Goal: Information Seeking & Learning: Learn about a topic

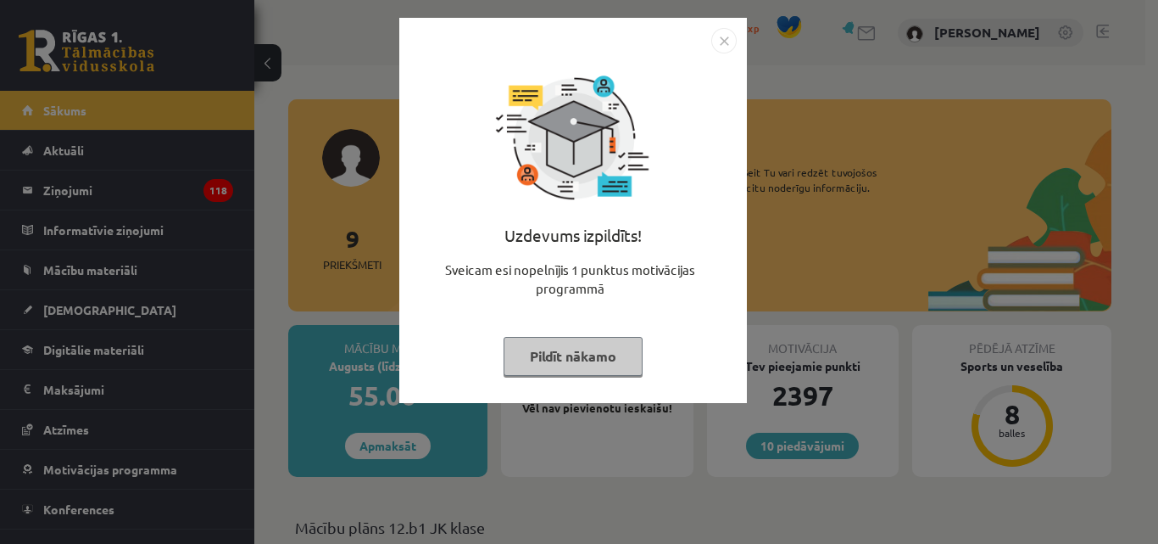
click at [725, 43] on img "Close" at bounding box center [724, 40] width 25 height 25
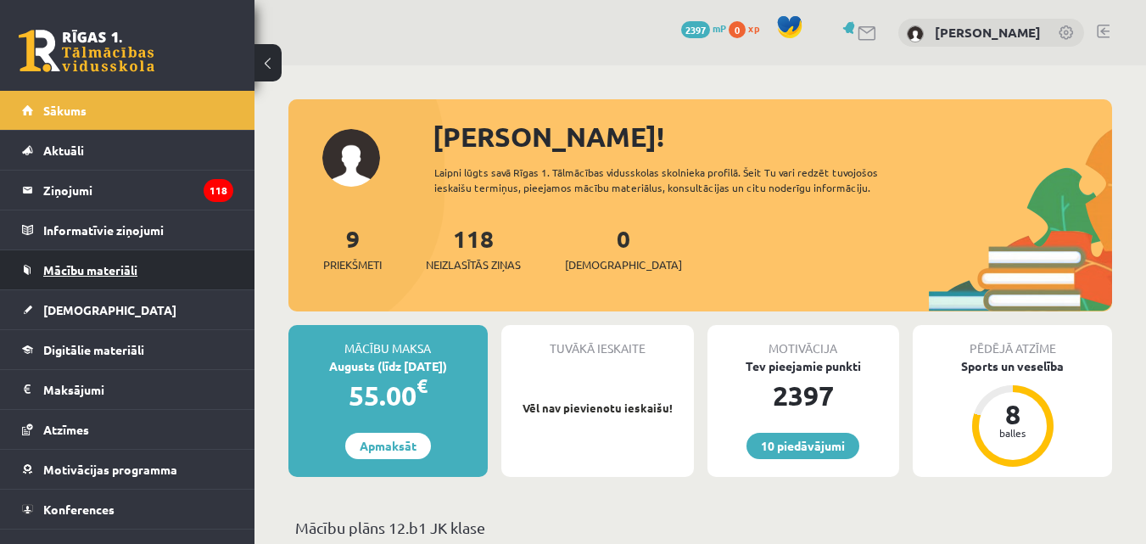
click at [131, 269] on span "Mācību materiāli" at bounding box center [90, 269] width 94 height 15
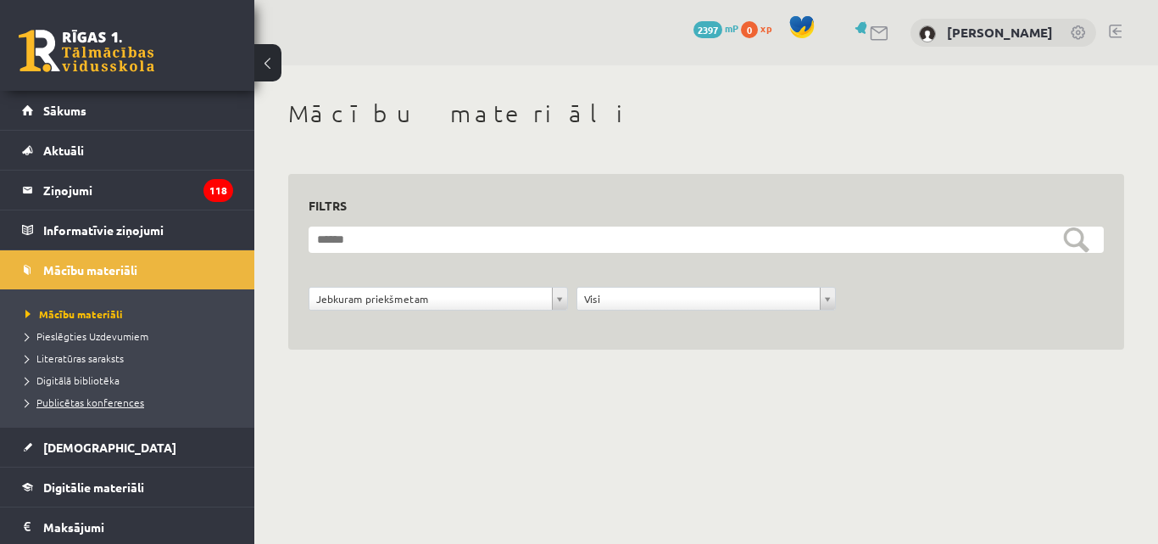
click at [128, 402] on span "Publicētas konferences" at bounding box center [84, 402] width 119 height 14
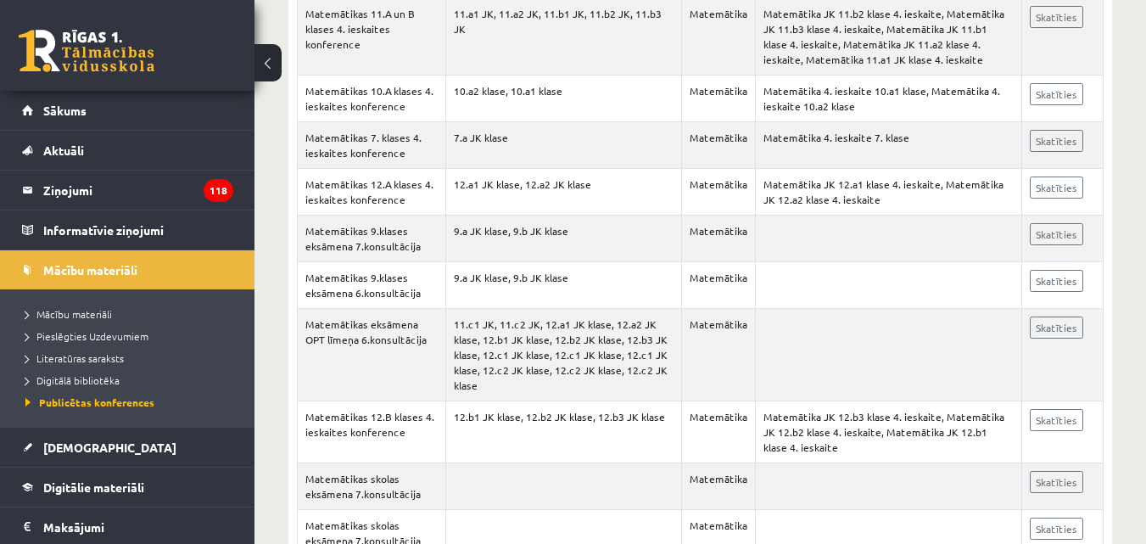
scroll to position [617, 0]
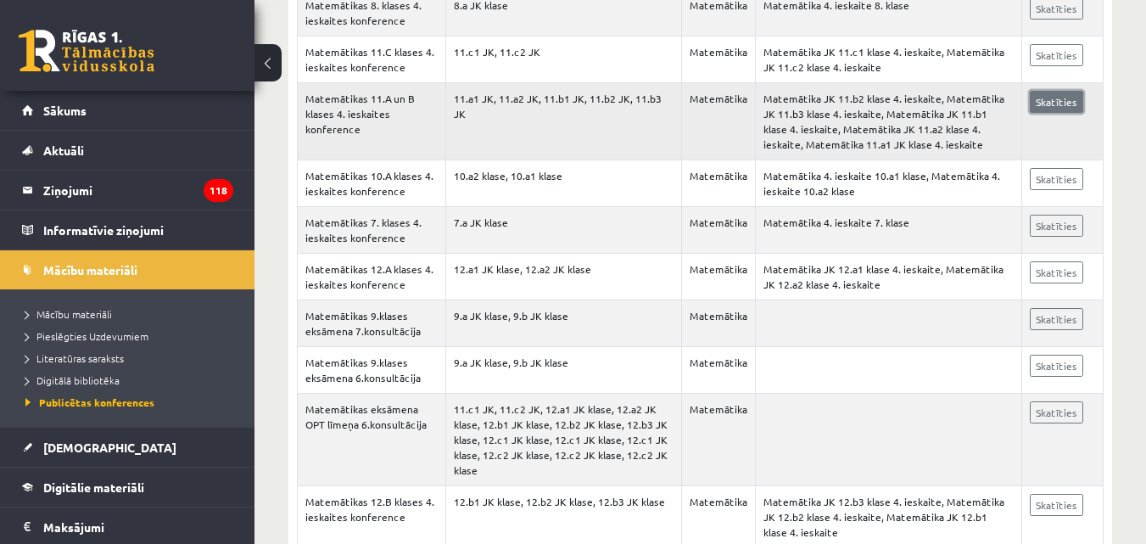
click at [1058, 101] on link "Skatīties" at bounding box center [1056, 102] width 53 height 22
click at [1049, 100] on link "Skatīties" at bounding box center [1056, 102] width 53 height 22
